Goal: Information Seeking & Learning: Learn about a topic

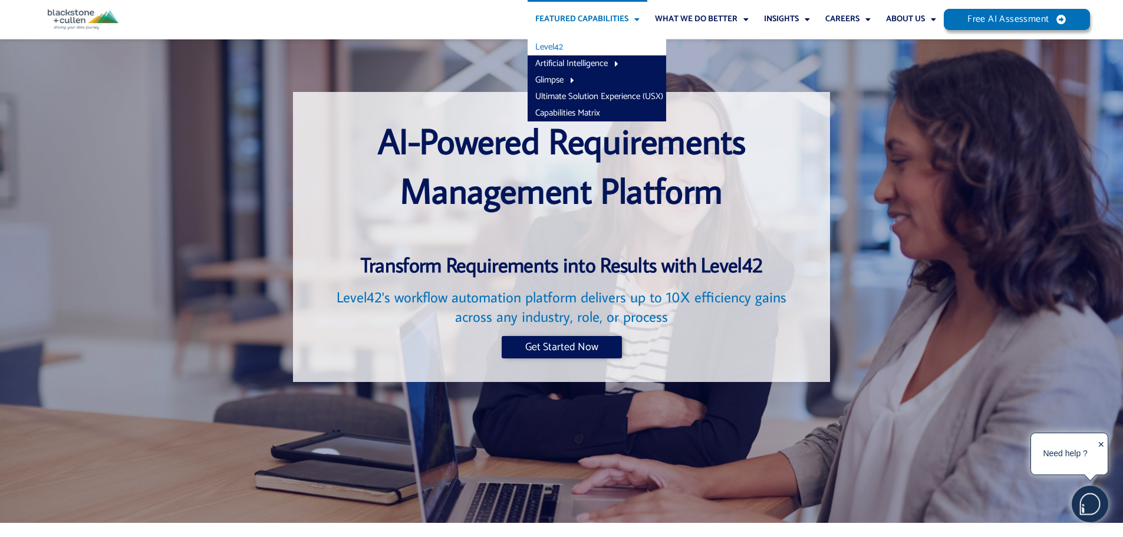
click at [584, 41] on link "Level42" at bounding box center [597, 47] width 139 height 17
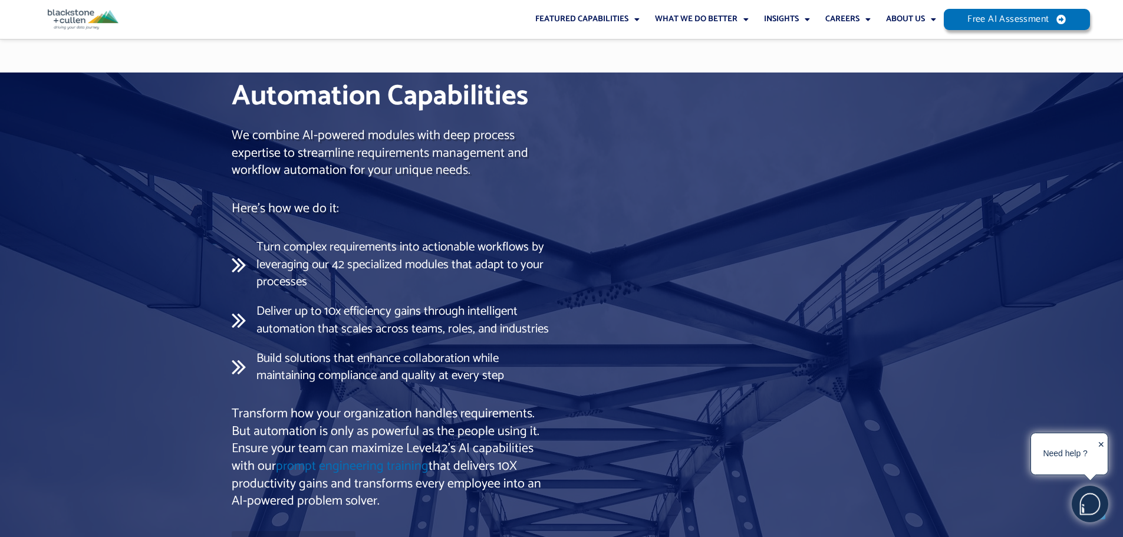
scroll to position [3478, 0]
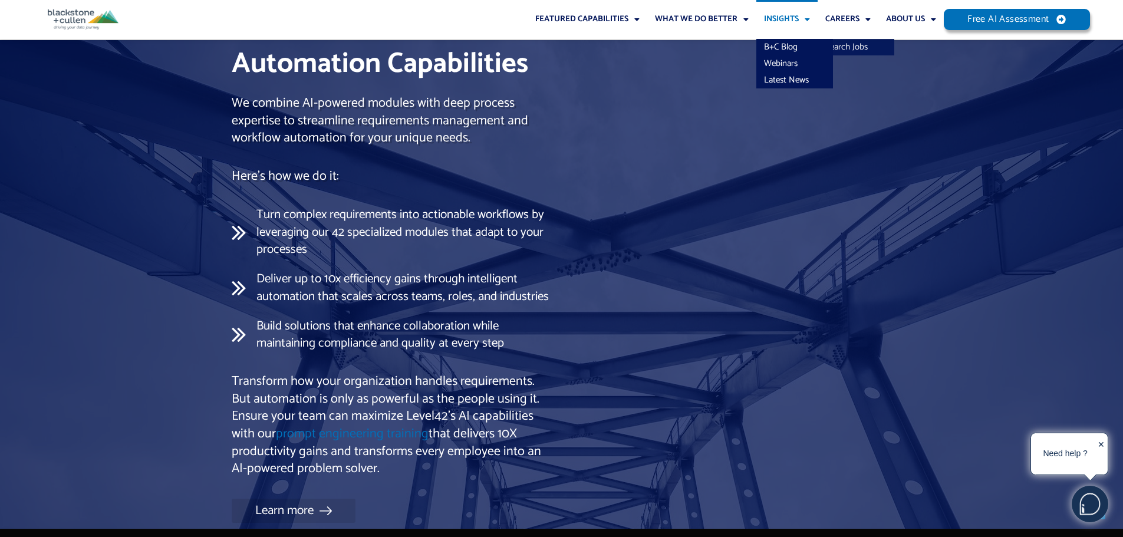
click at [787, 15] on link "Insights" at bounding box center [786, 19] width 61 height 39
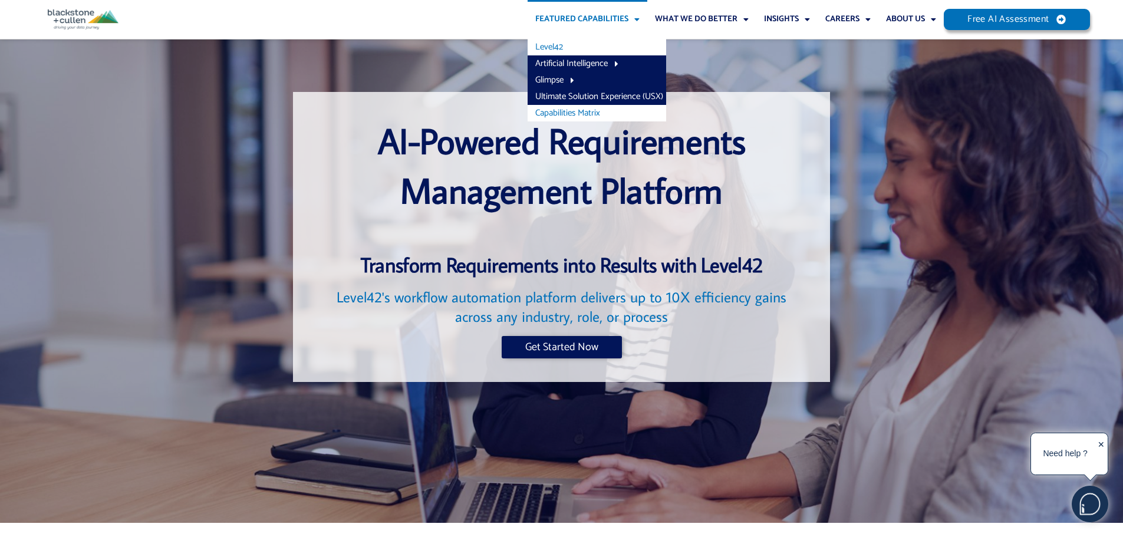
click at [619, 110] on link "Capabilities Matrix" at bounding box center [597, 113] width 139 height 17
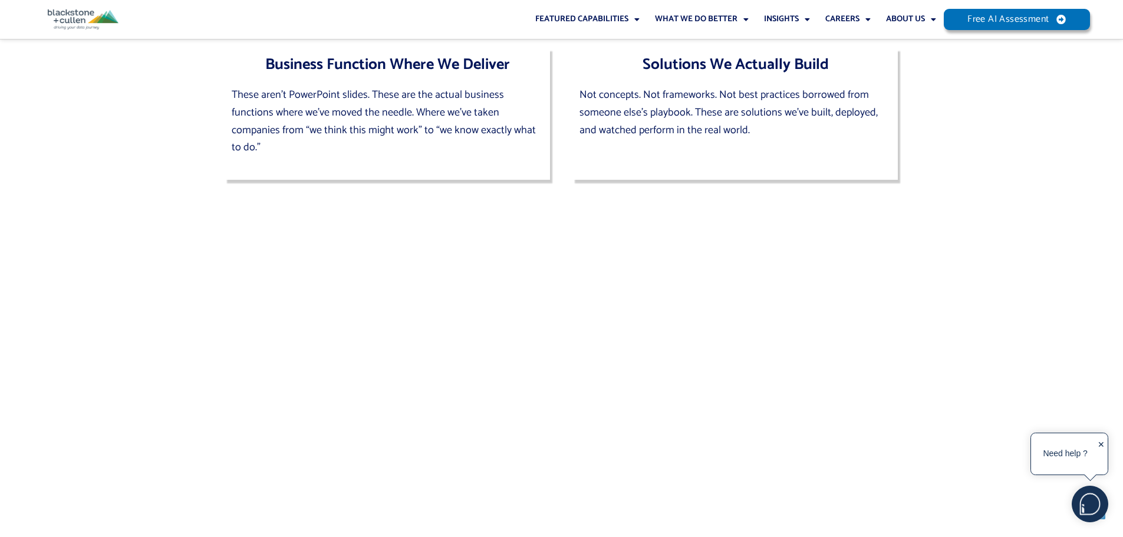
scroll to position [1179, 0]
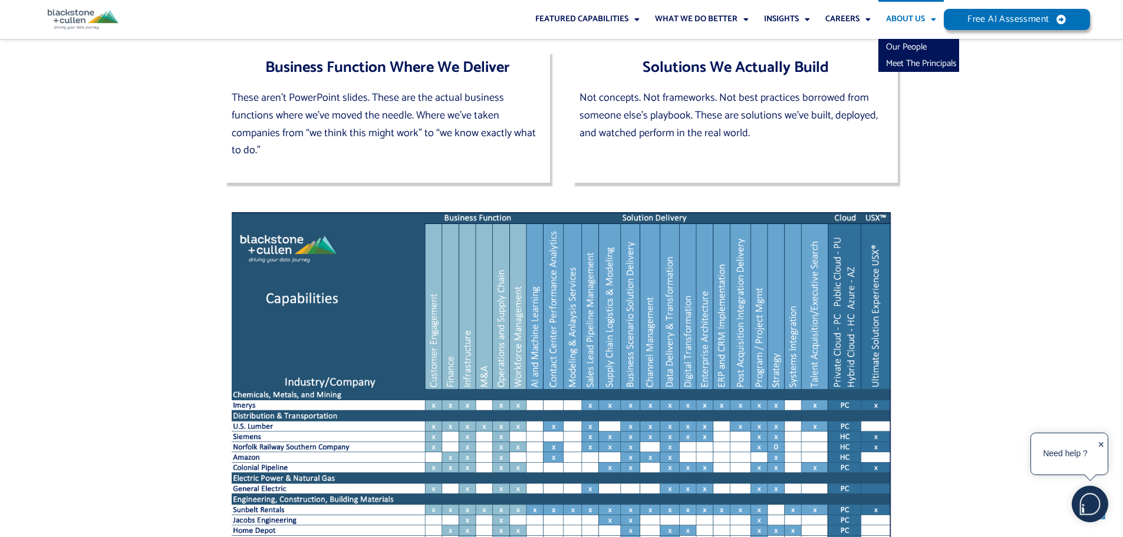
click at [906, 13] on link "About Us" at bounding box center [910, 19] width 65 height 39
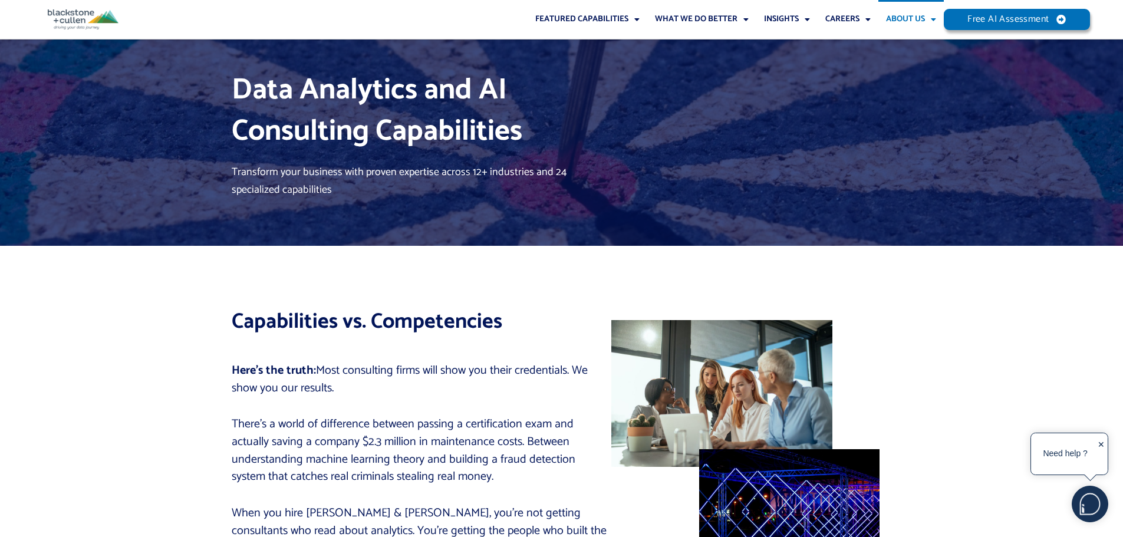
click at [930, 17] on span "Menu" at bounding box center [930, 19] width 11 height 20
click at [925, 43] on link "Our People" at bounding box center [918, 47] width 81 height 17
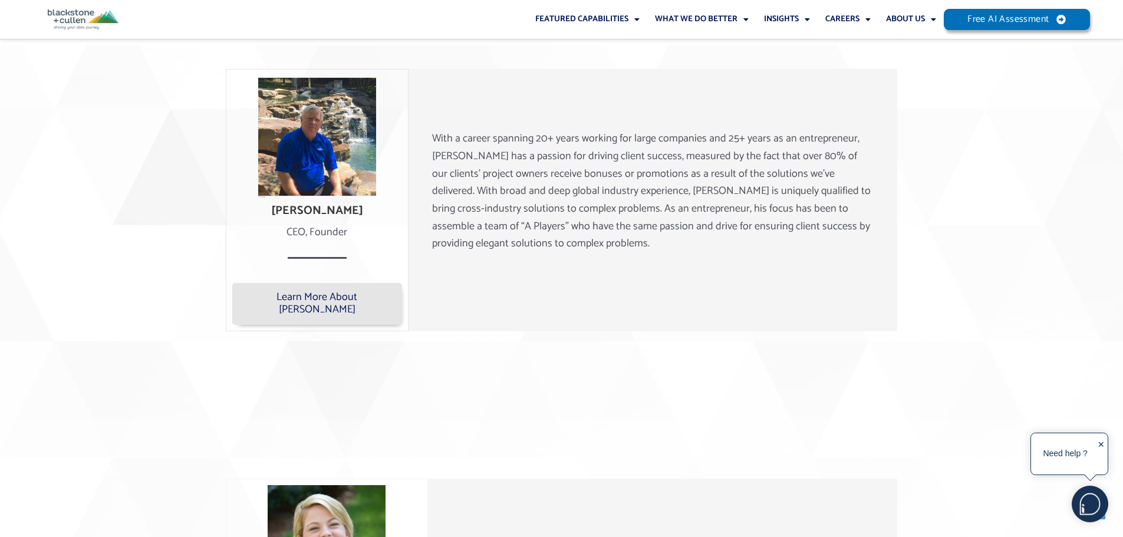
scroll to position [884, 0]
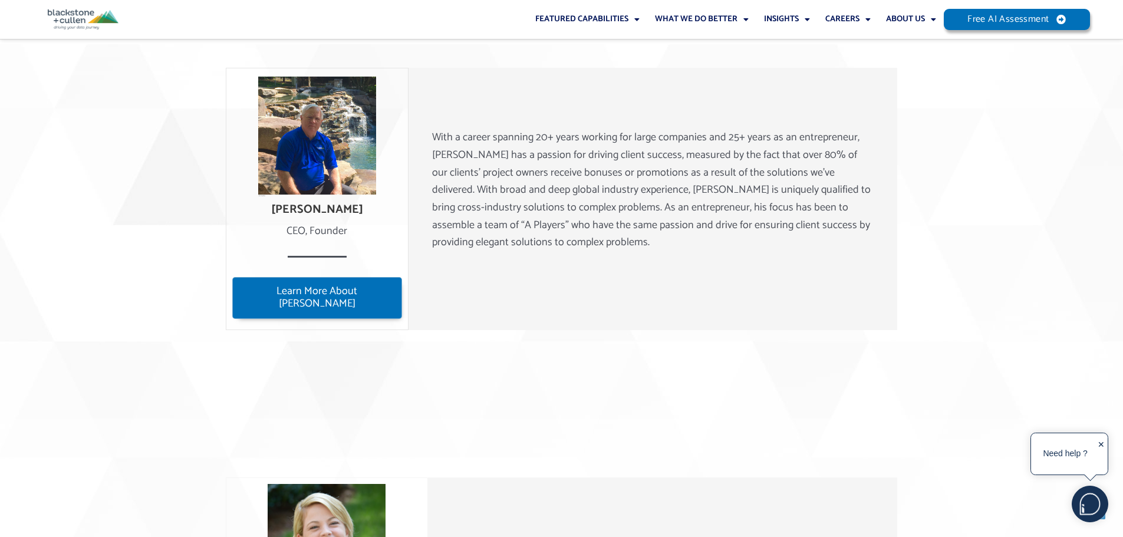
click at [310, 296] on span "Learn More About Lee" at bounding box center [316, 297] width 153 height 25
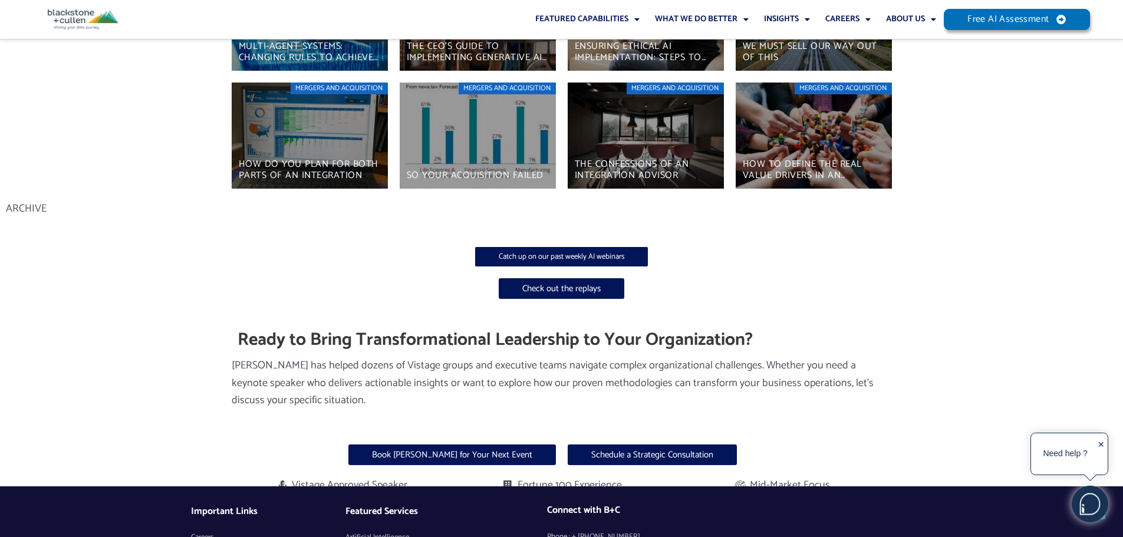
scroll to position [4482, 0]
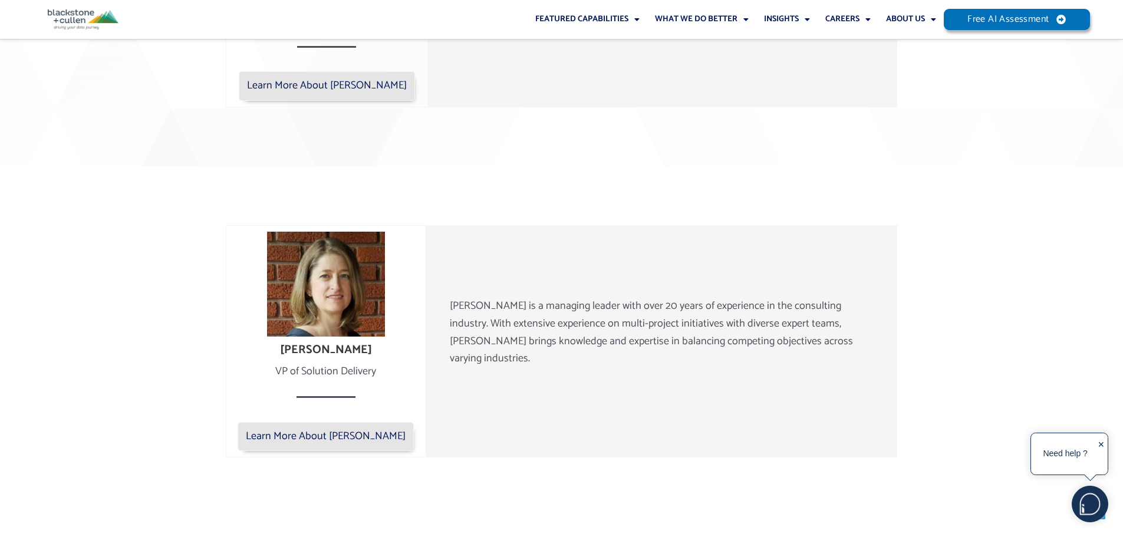
scroll to position [1492, 0]
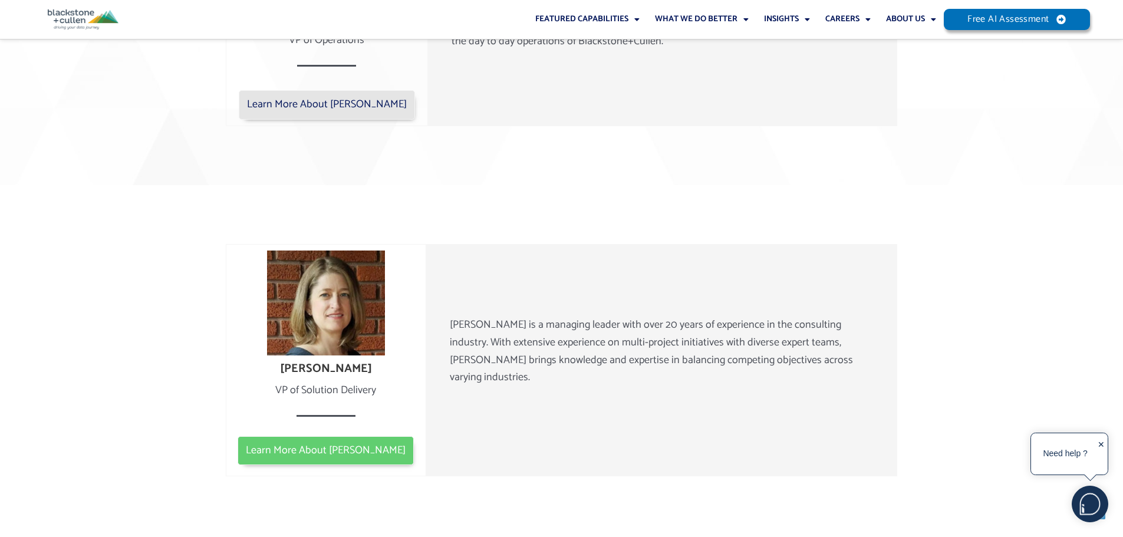
click at [341, 427] on div "Elizabeth Hancock VP of Solution Delivery Learn More About Elizabeth" at bounding box center [326, 360] width 201 height 232
click at [341, 444] on span "Learn More About Elizabeth" at bounding box center [326, 450] width 160 height 13
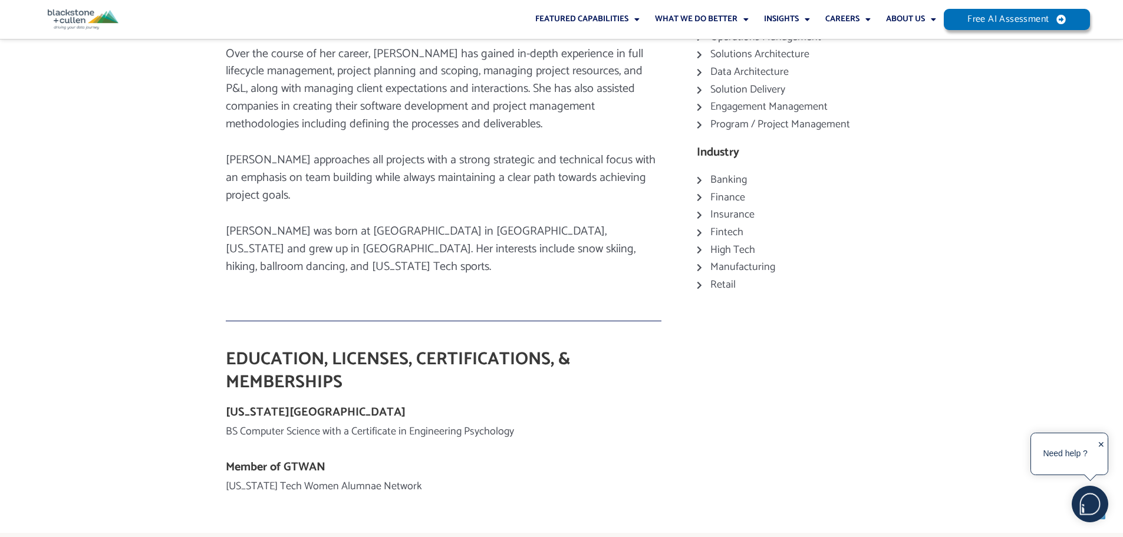
scroll to position [472, 0]
